Goal: Use online tool/utility: Utilize a website feature to perform a specific function

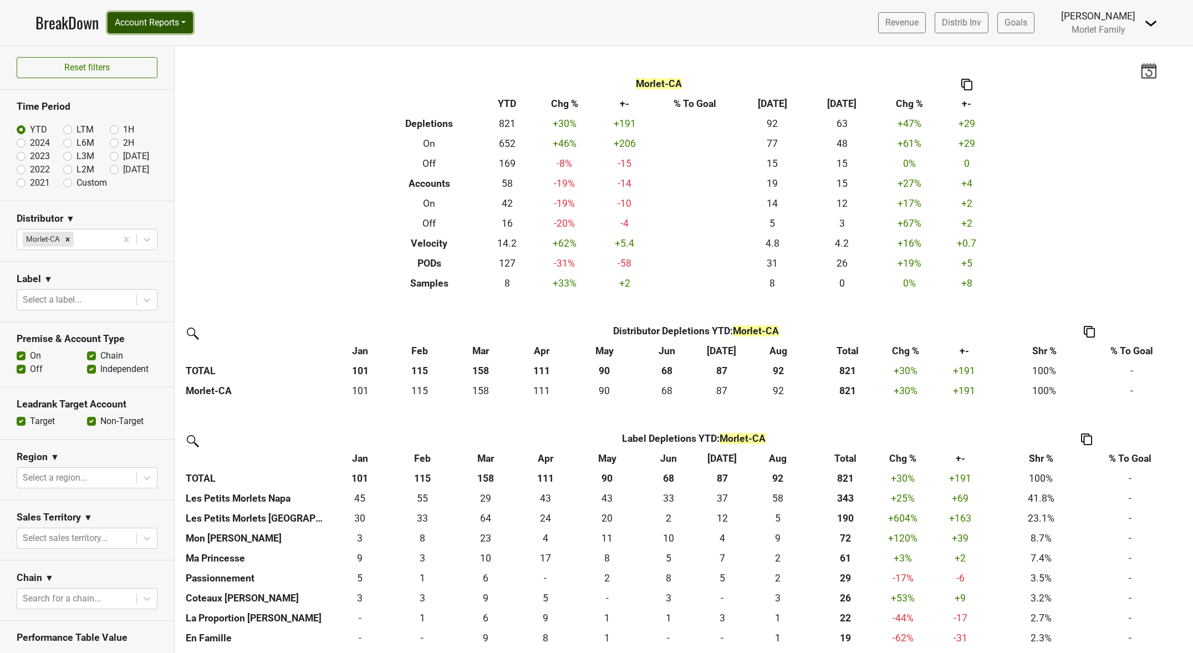
click at [131, 23] on button "Account Reports" at bounding box center [150, 22] width 85 height 21
click at [144, 51] on link "SuperRanker" at bounding box center [157, 48] width 98 height 18
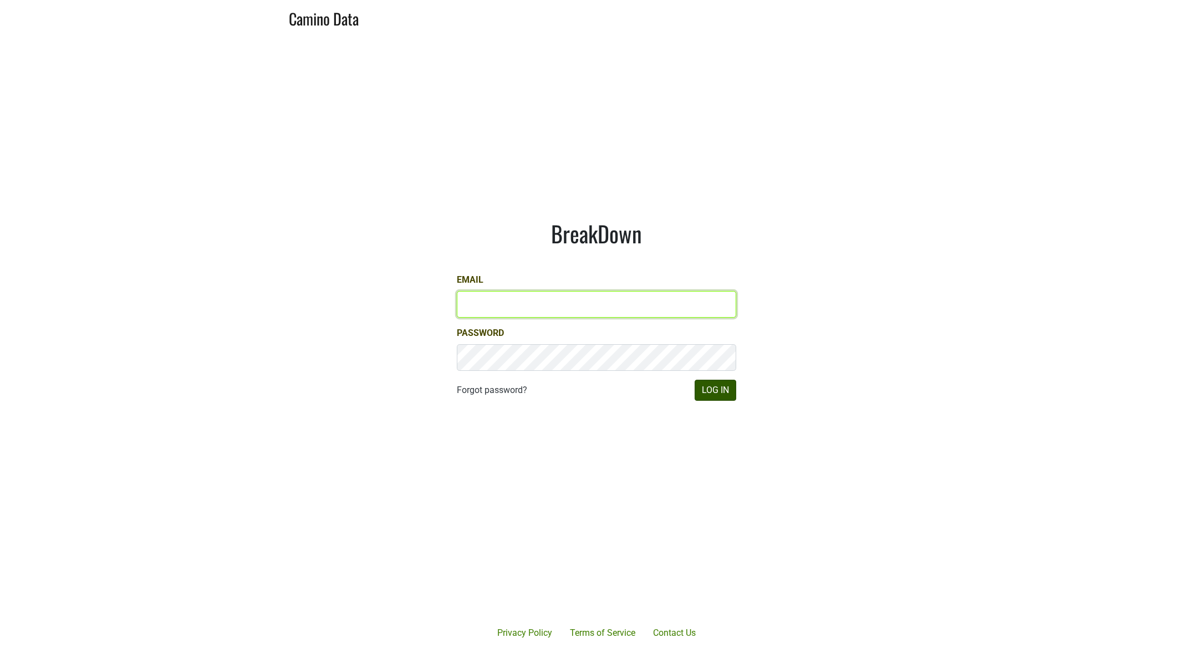
type input "CAManager@morletwines.com"
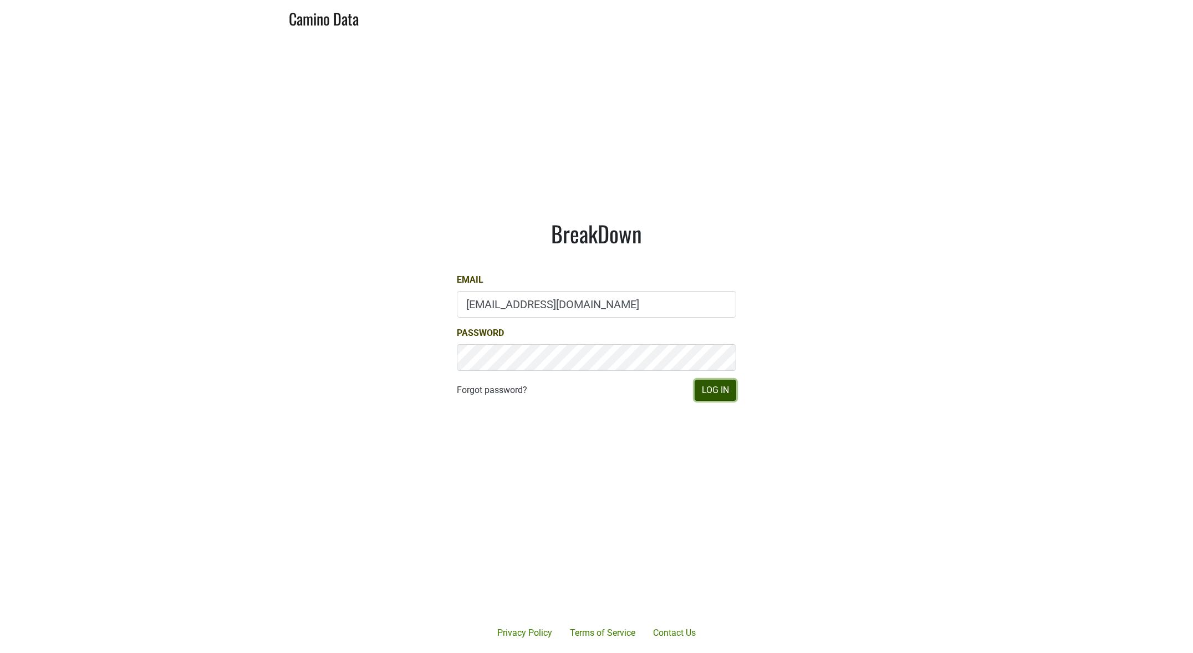
click at [721, 397] on button "Log In" at bounding box center [716, 390] width 42 height 21
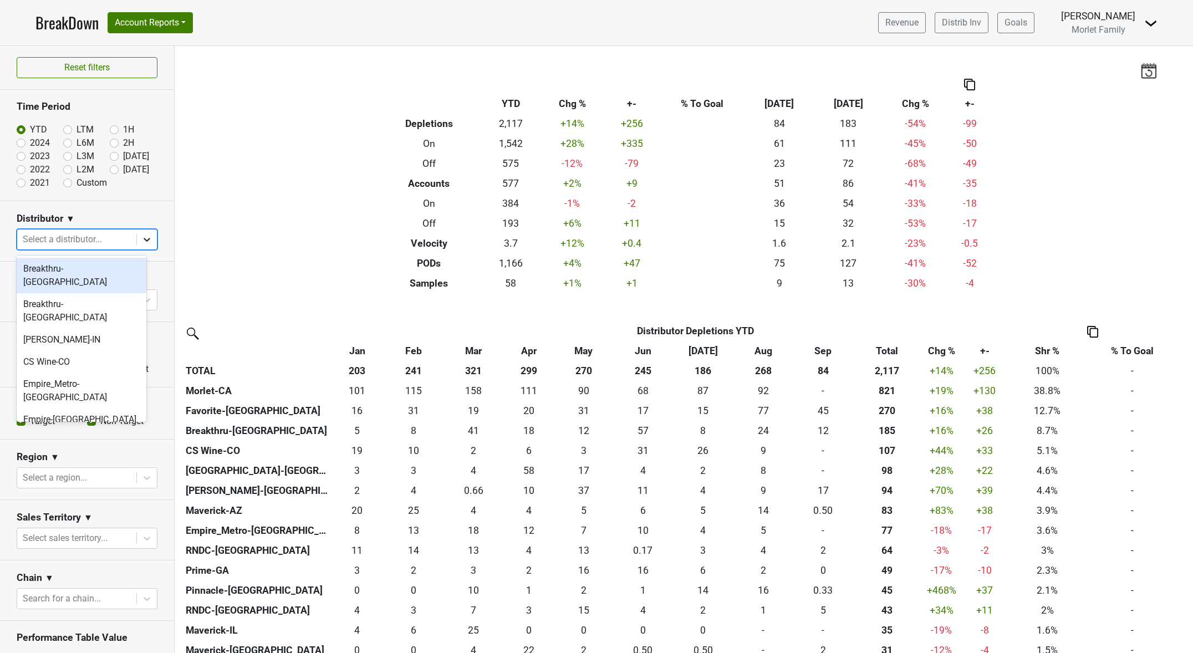
click at [141, 241] on icon at bounding box center [146, 239] width 11 height 11
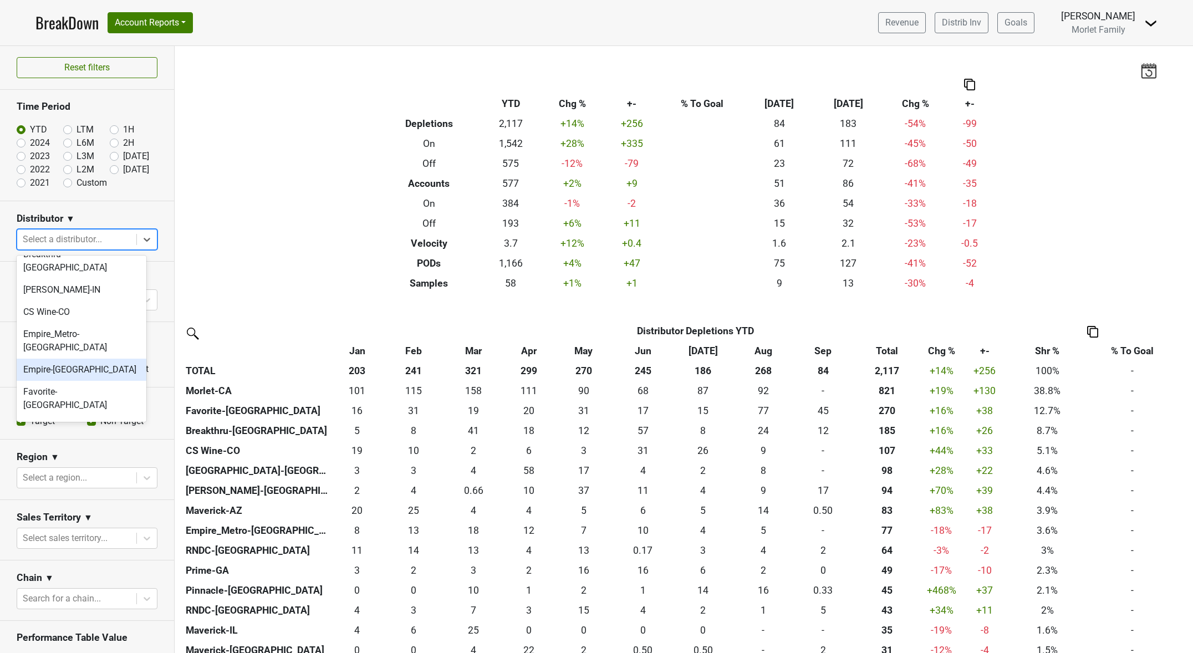
scroll to position [74, 0]
click at [89, 473] on div "Morlet-CA" at bounding box center [82, 484] width 130 height 22
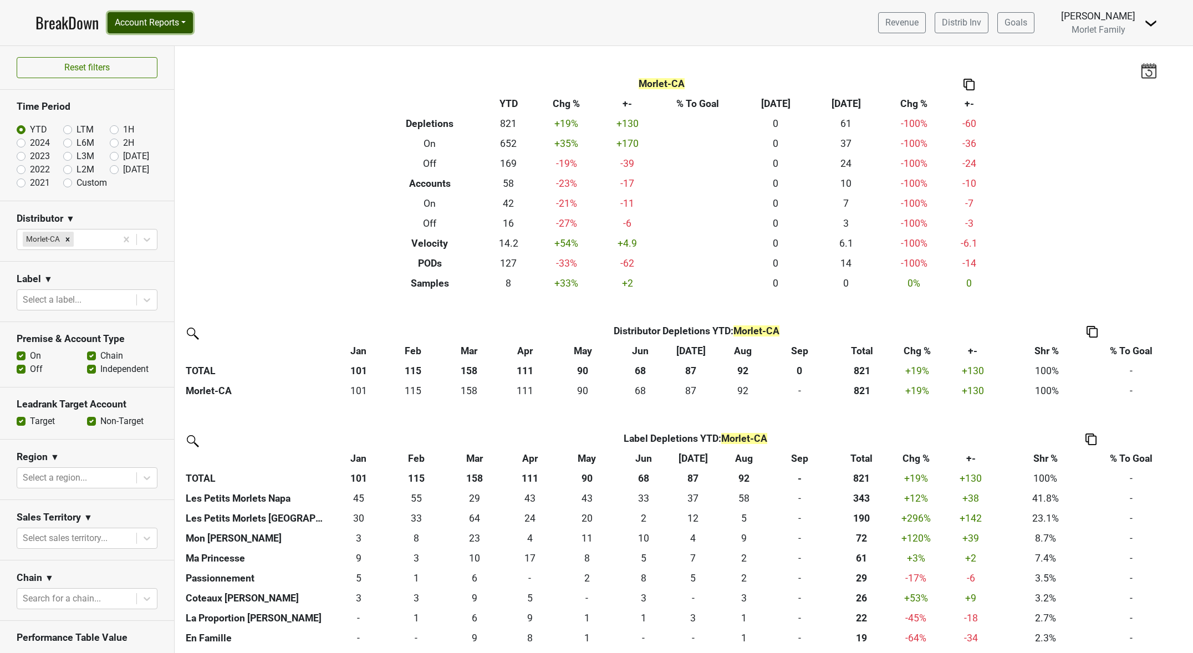
click at [175, 23] on button "Account Reports" at bounding box center [150, 22] width 85 height 21
click at [177, 42] on link "SuperRanker" at bounding box center [157, 48] width 98 height 18
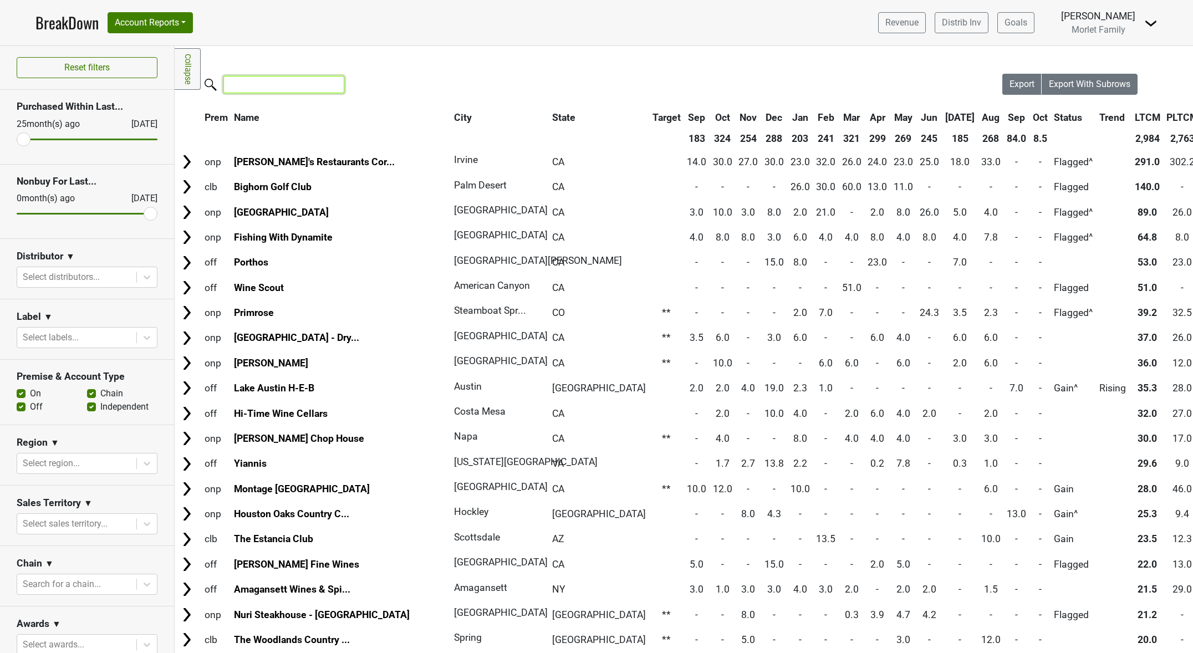
click at [285, 87] on input "search" at bounding box center [284, 84] width 121 height 17
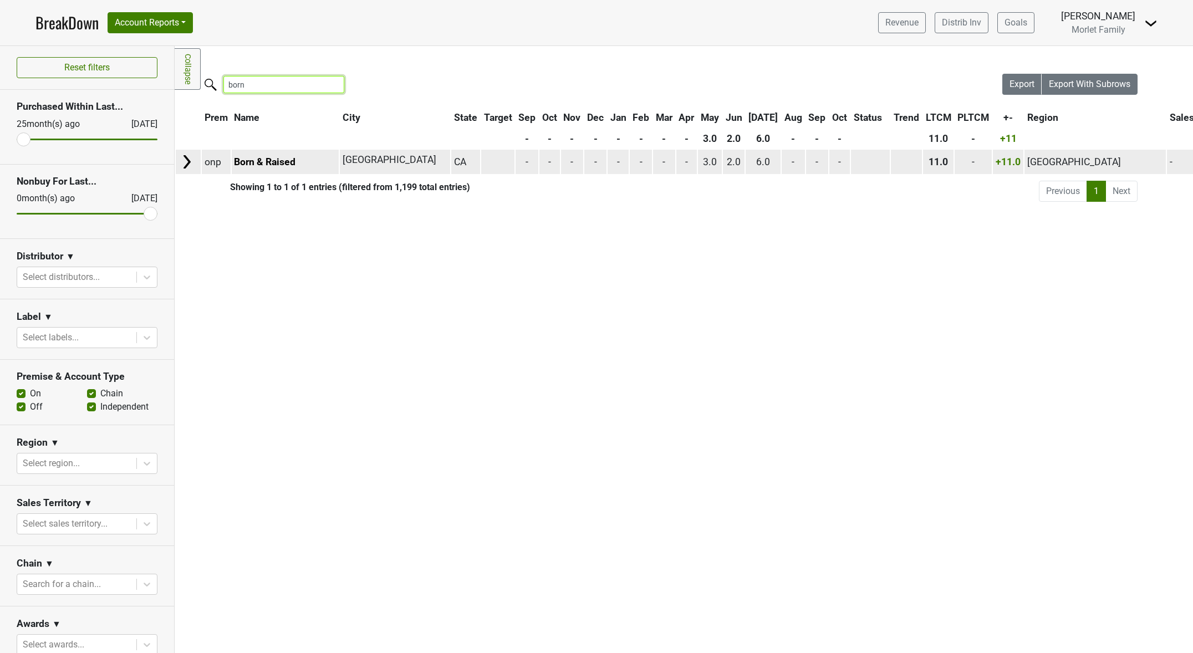
type input "born"
click at [187, 160] on img at bounding box center [187, 162] width 17 height 17
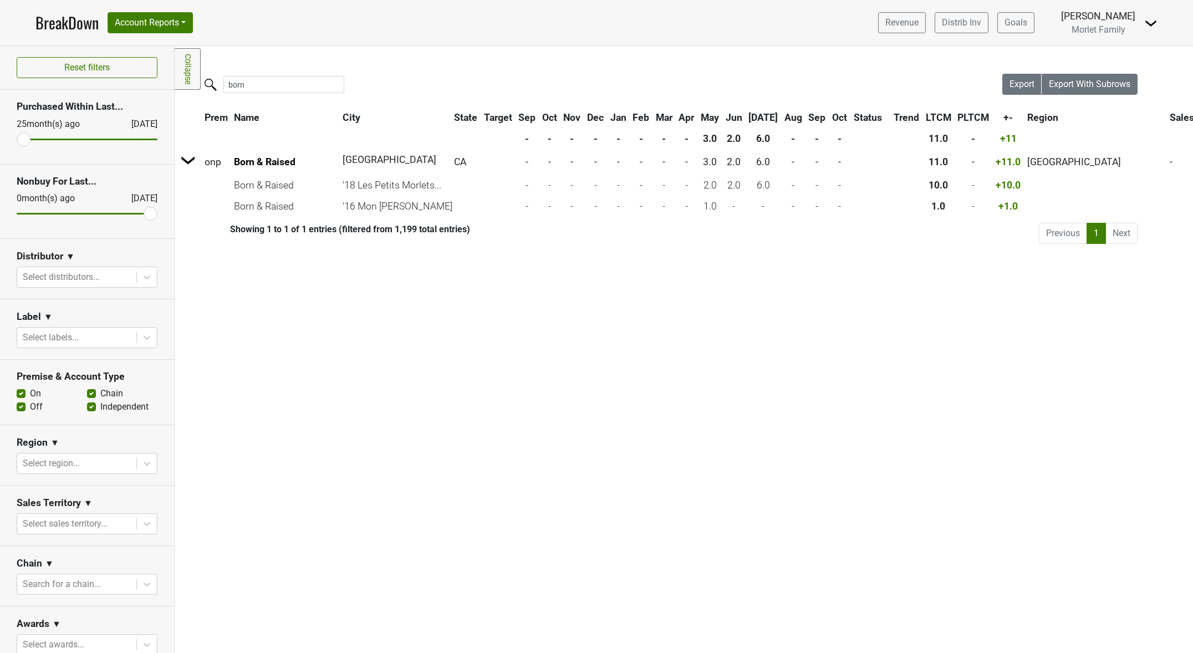
click at [994, 251] on div "Filters Collapse Loading, please wait... Please wait, your file is being downlo…" at bounding box center [684, 349] width 1019 height 607
